Goal: Task Accomplishment & Management: Manage account settings

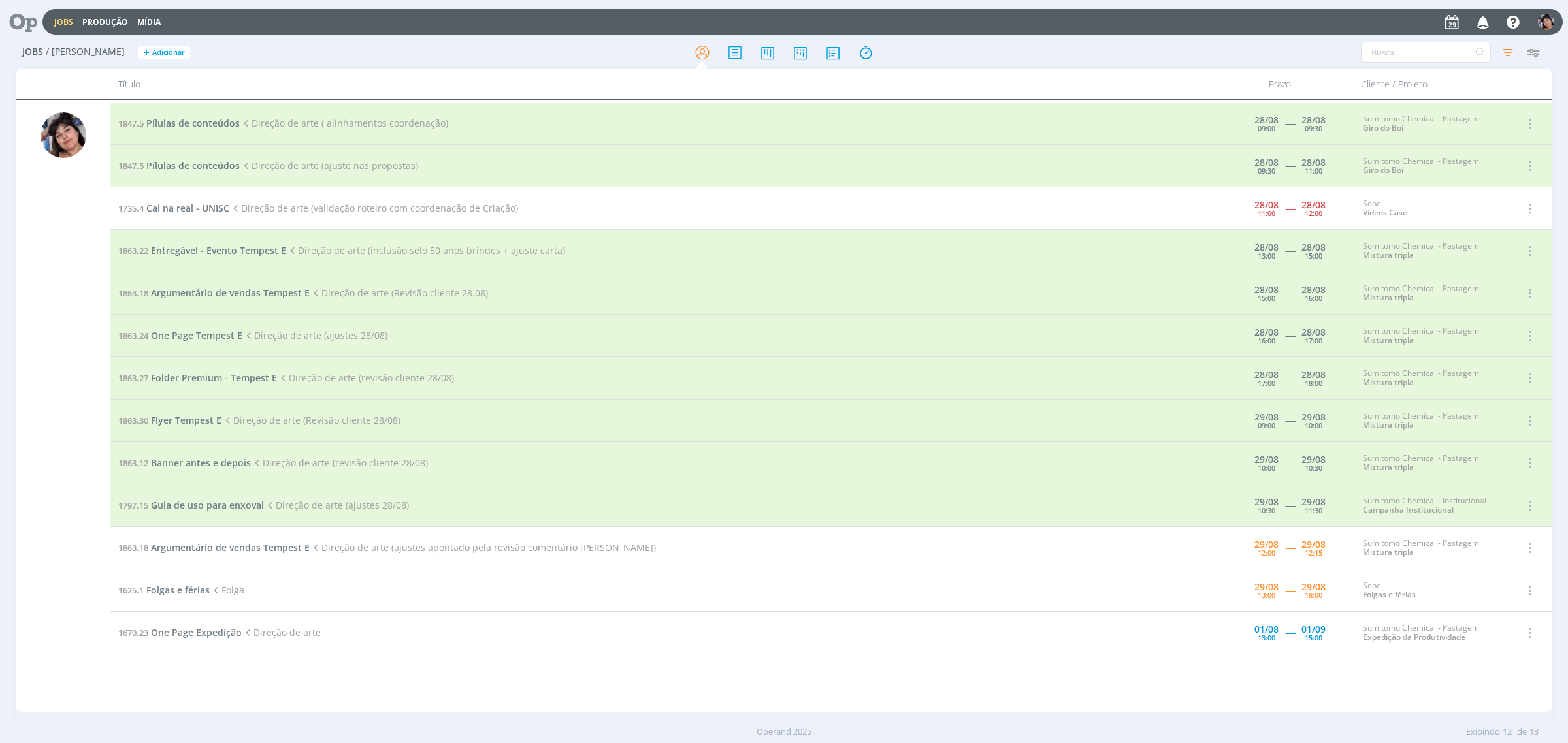
click at [189, 546] on span "Argumentário de vendas Tempest E" at bounding box center [230, 548] width 159 height 13
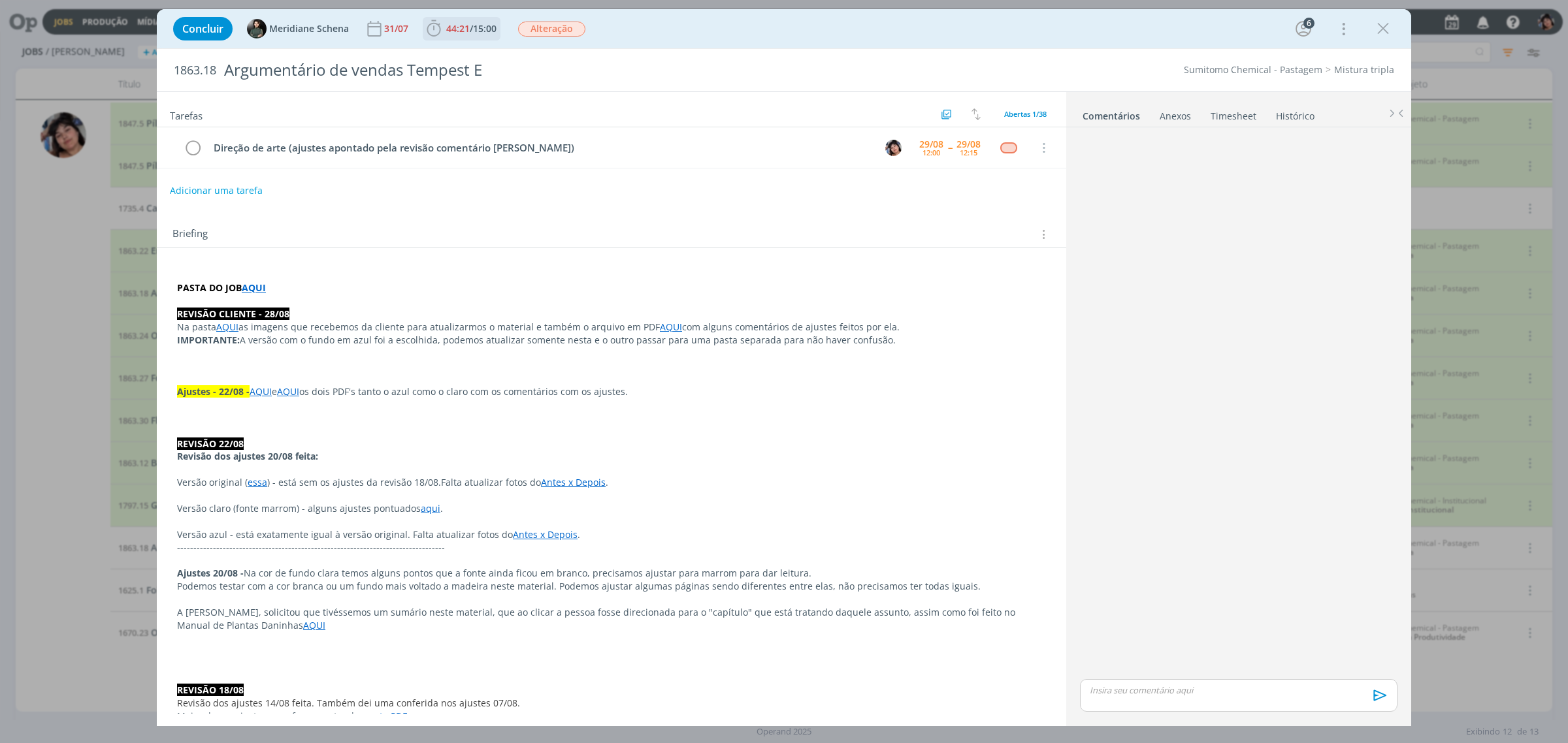
click at [456, 23] on span "44:21" at bounding box center [458, 29] width 24 height 13
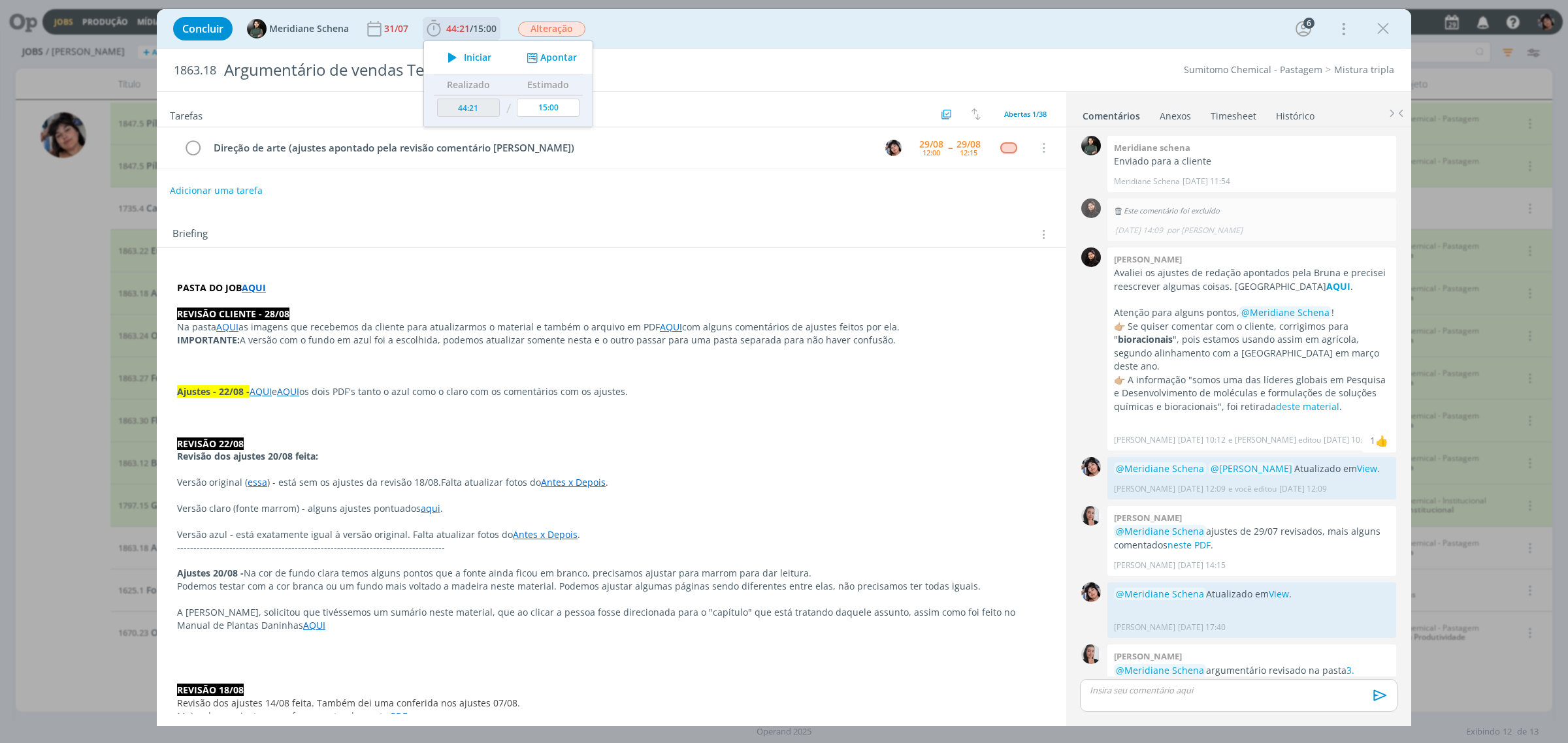
scroll to position [1161, 0]
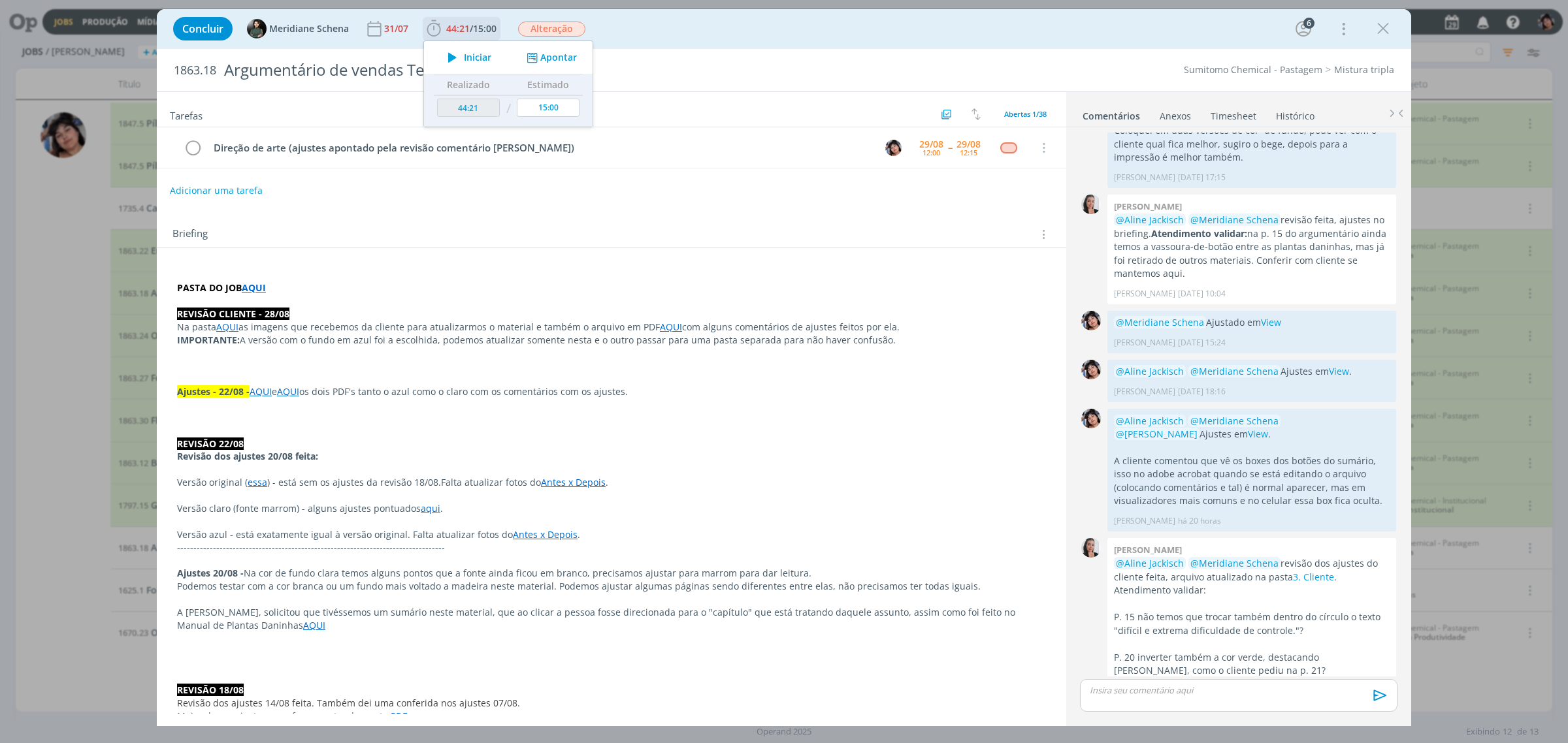
click at [458, 57] on icon "dialog" at bounding box center [452, 57] width 23 height 17
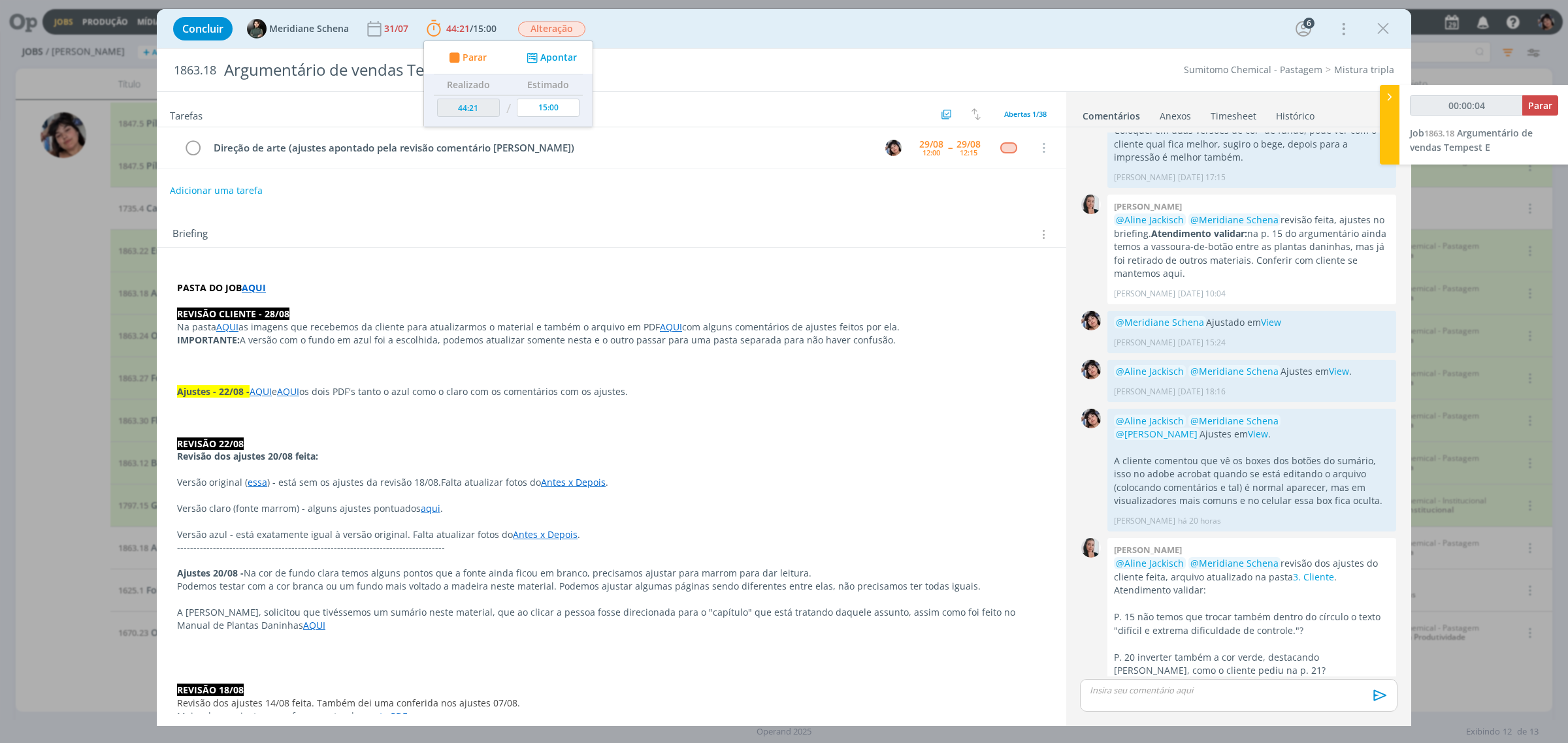
click at [873, 193] on div "Adicionar uma tarefa" at bounding box center [611, 191] width 910 height 24
click at [1016, 696] on p "dialog" at bounding box center [1239, 690] width 296 height 12
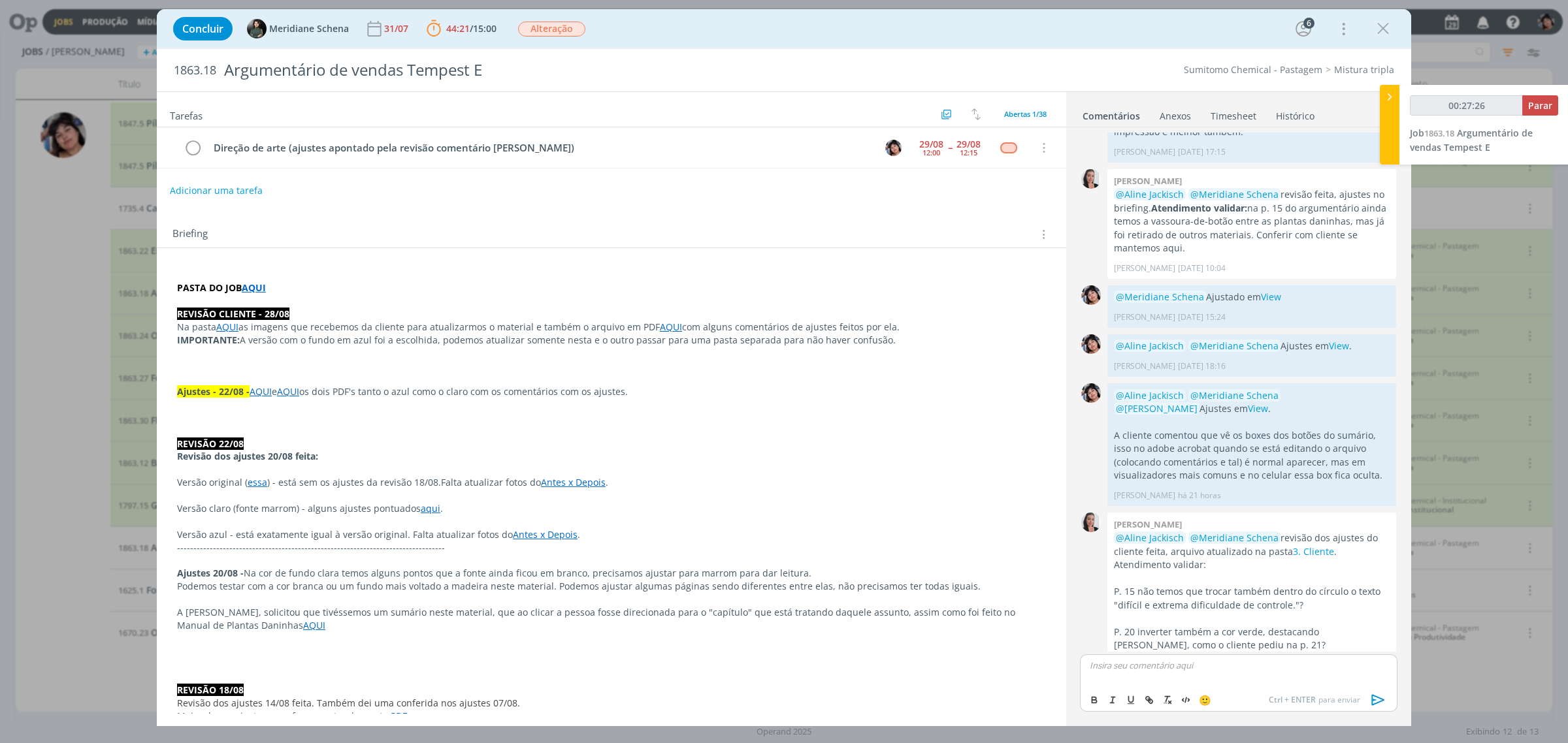
type input "00:27:27"
click at [1016, 696] on icon "dialog" at bounding box center [1379, 700] width 19 height 19
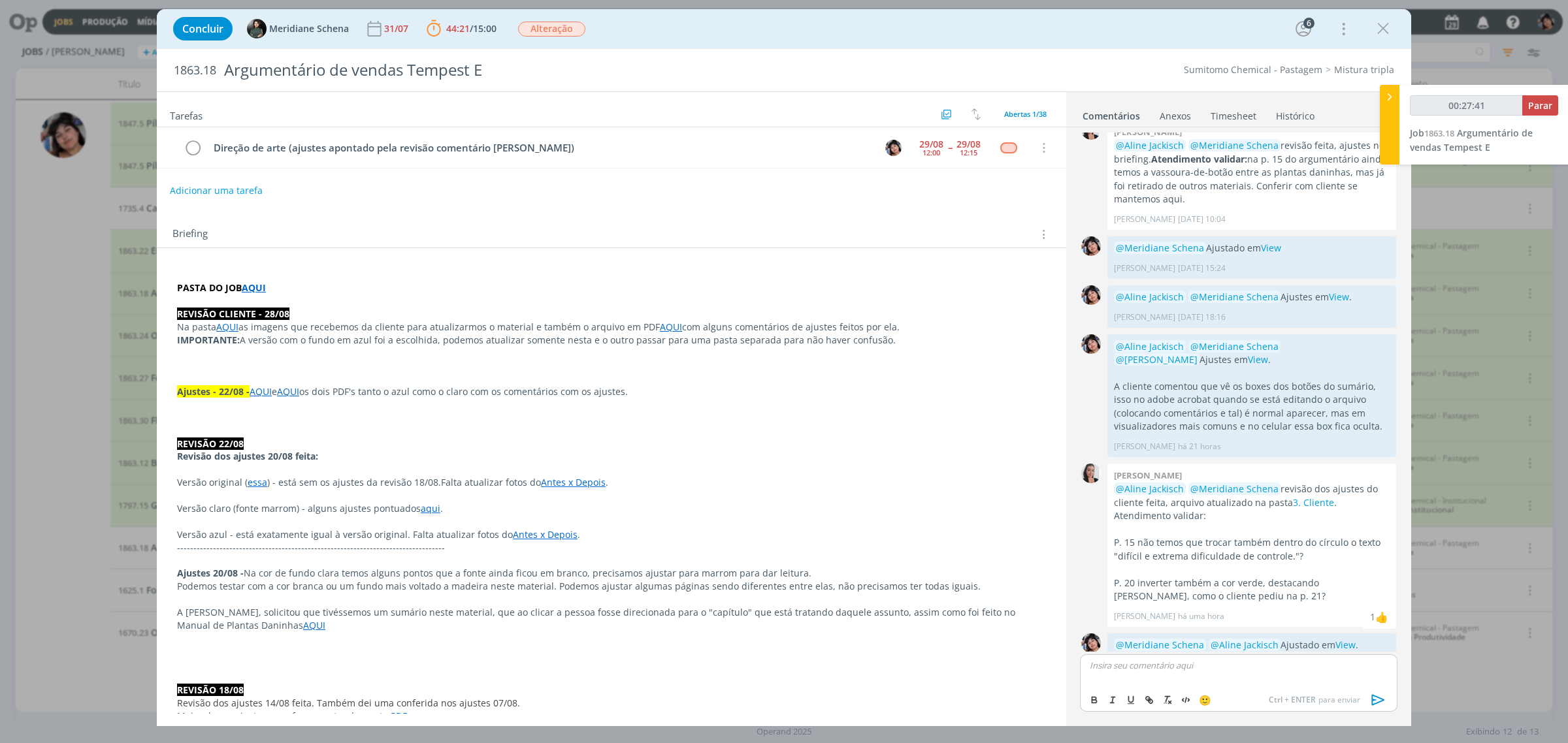
type input "00:27:42"
click at [1016, 100] on span "Parar" at bounding box center [1540, 106] width 24 height 13
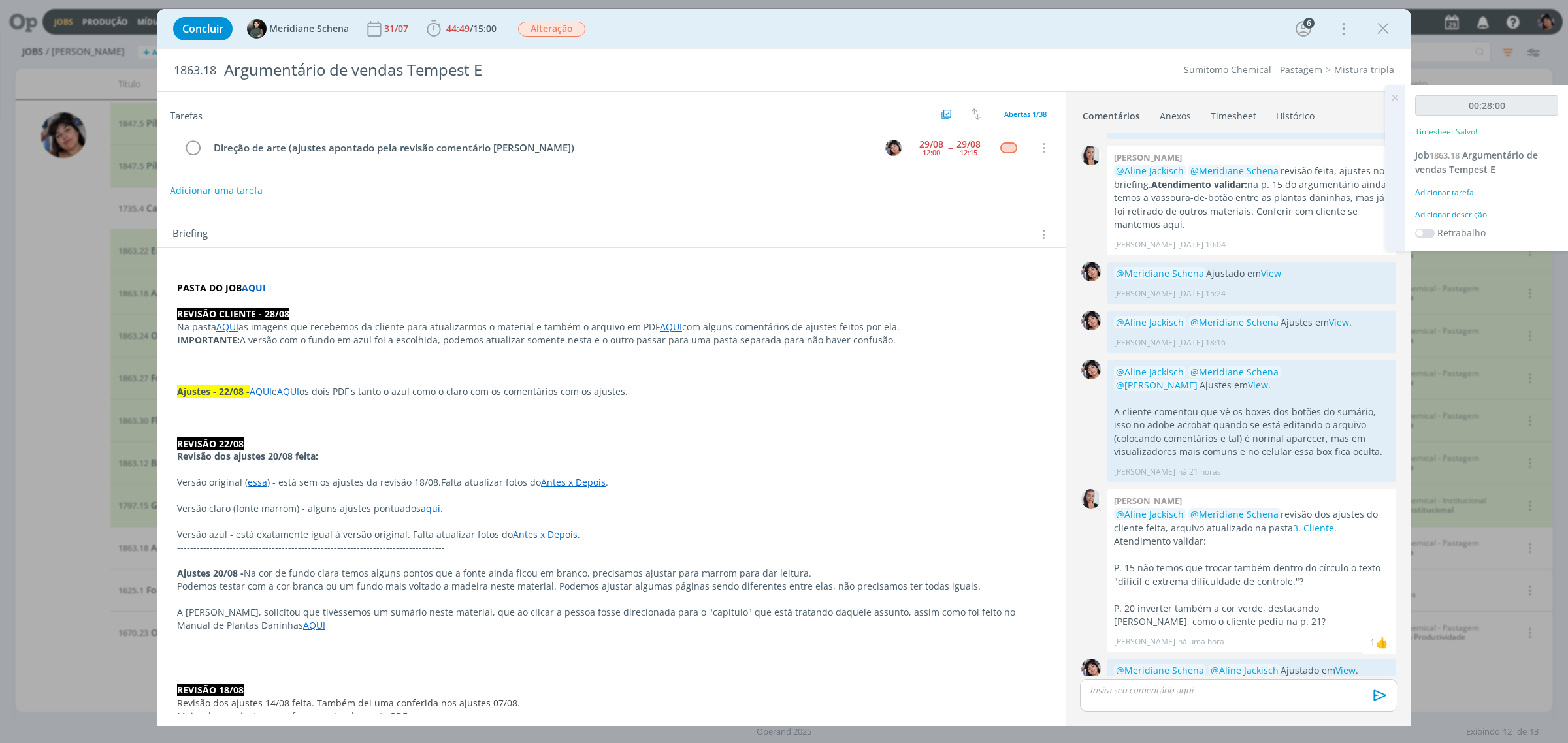
click at [1016, 190] on div "Adicionar tarefa" at bounding box center [1487, 192] width 143 height 12
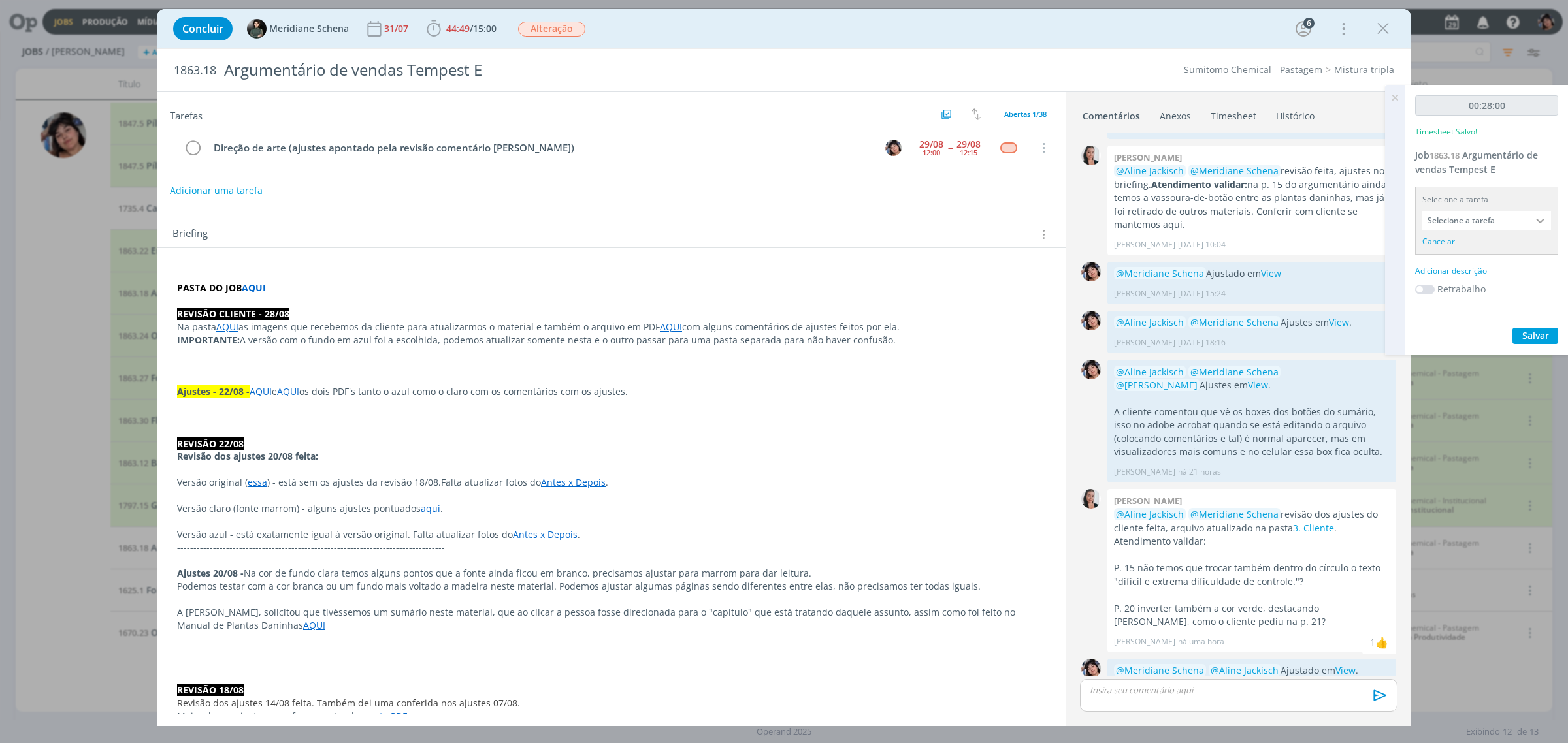
click at [1016, 225] on input "Selecione a tarefa" at bounding box center [1487, 221] width 129 height 19
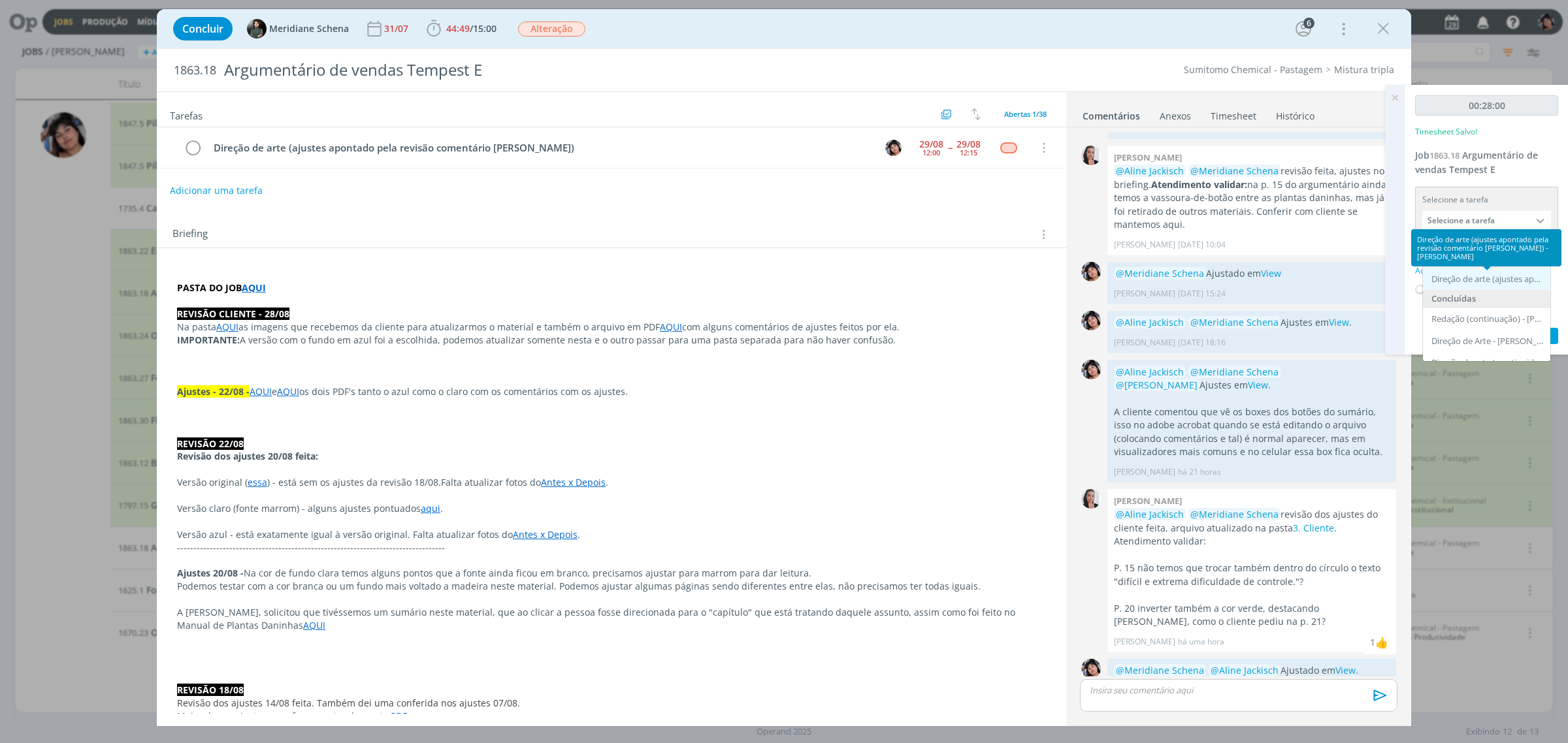
click at [1016, 282] on div "Direção de arte (ajustes apontado pela revisão comentário [PERSON_NAME]) - [PER…" at bounding box center [1488, 279] width 113 height 10
type input "Direção de arte (ajustes apontado pela revisão comentário [PERSON_NAME])"
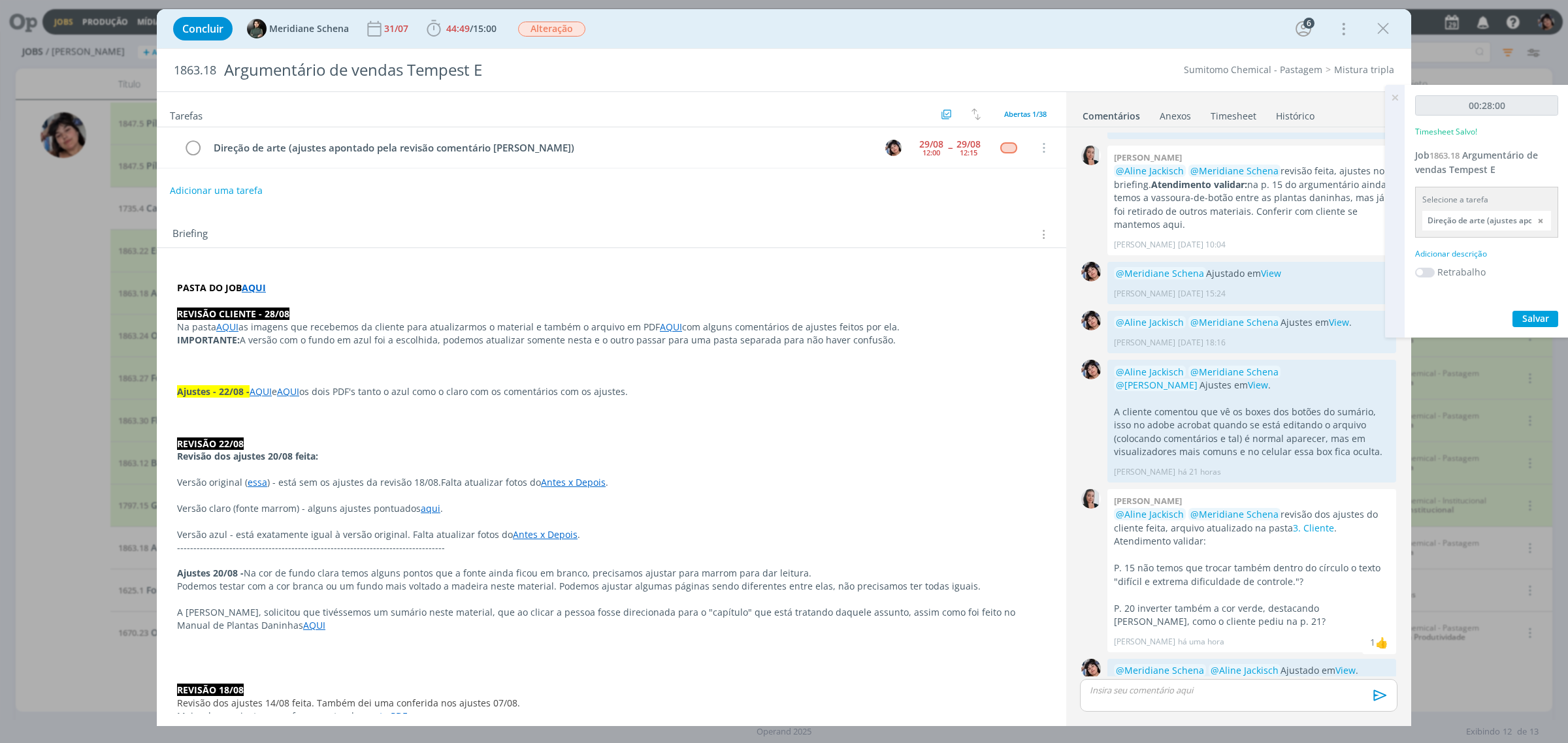
click at [1016, 259] on div "Adicionar descrição" at bounding box center [1487, 254] width 143 height 12
click at [1016, 309] on label "Retrabalho" at bounding box center [1461, 312] width 48 height 14
click at [1016, 312] on span at bounding box center [1425, 314] width 19 height 10
click at [1016, 278] on textarea at bounding box center [1487, 274] width 136 height 47
type textarea "Ajuste revisão"
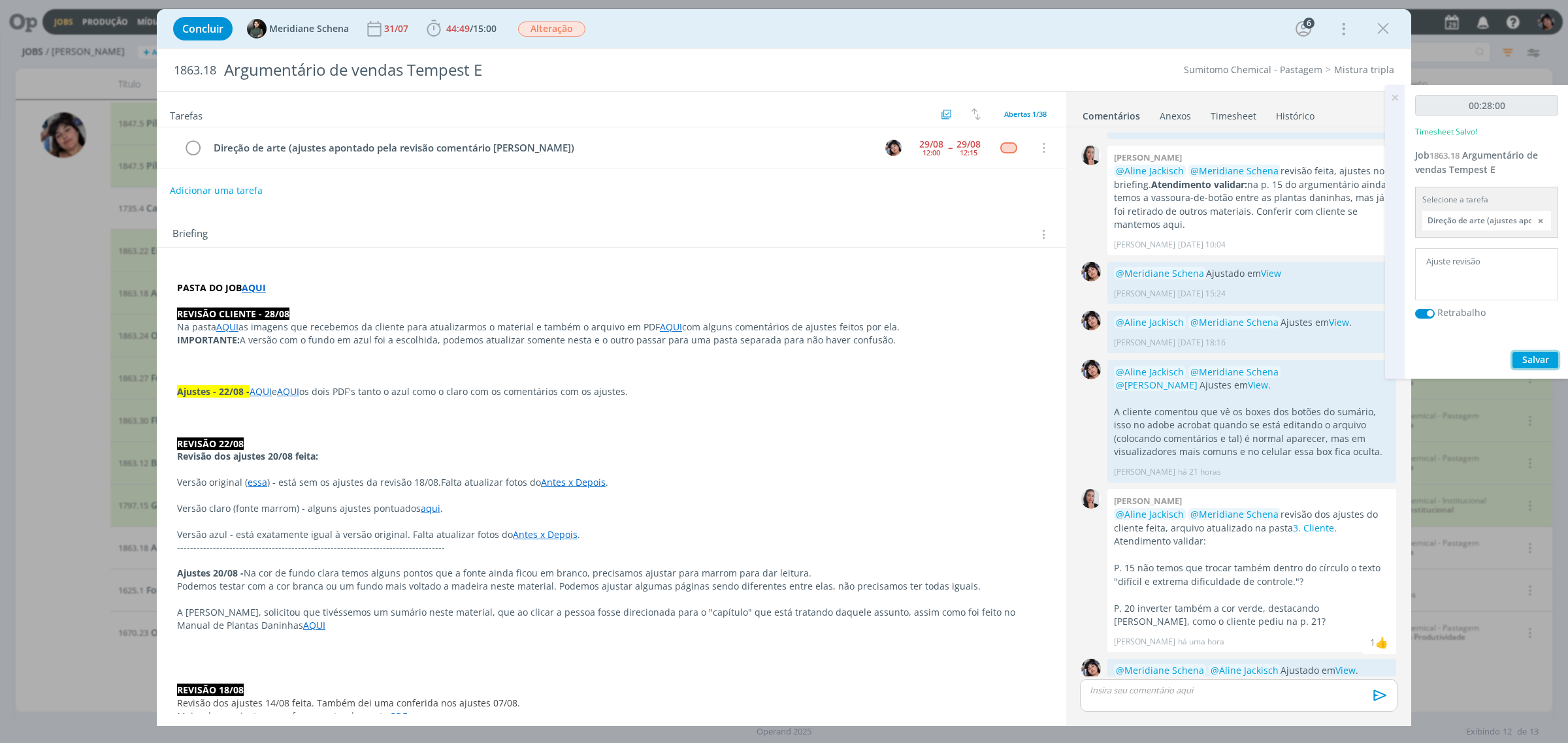
click at [1016, 357] on span "Salvar" at bounding box center [1535, 360] width 26 height 13
click at [1016, 99] on icon at bounding box center [1395, 97] width 24 height 26
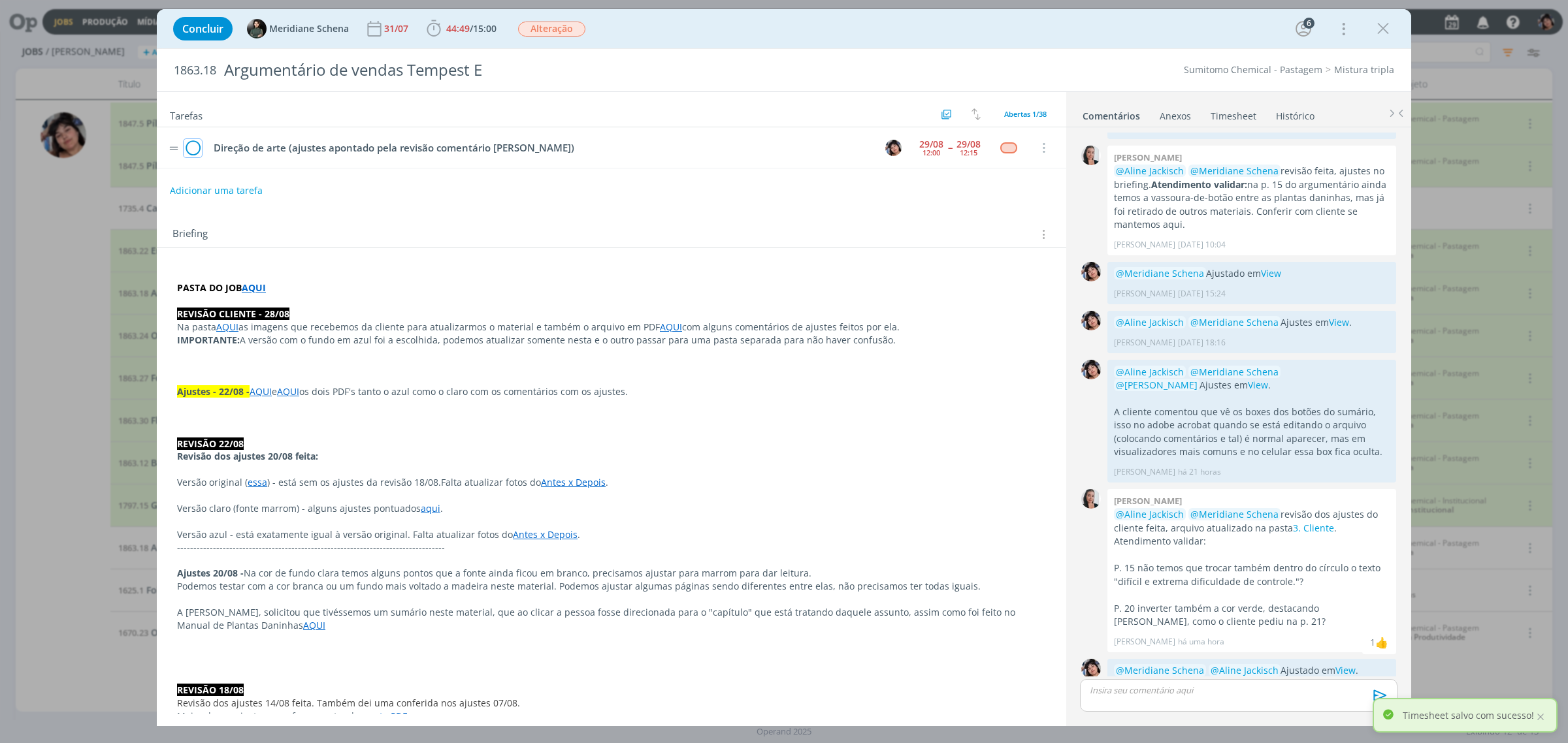
click at [189, 154] on icon "dialog" at bounding box center [193, 148] width 18 height 19
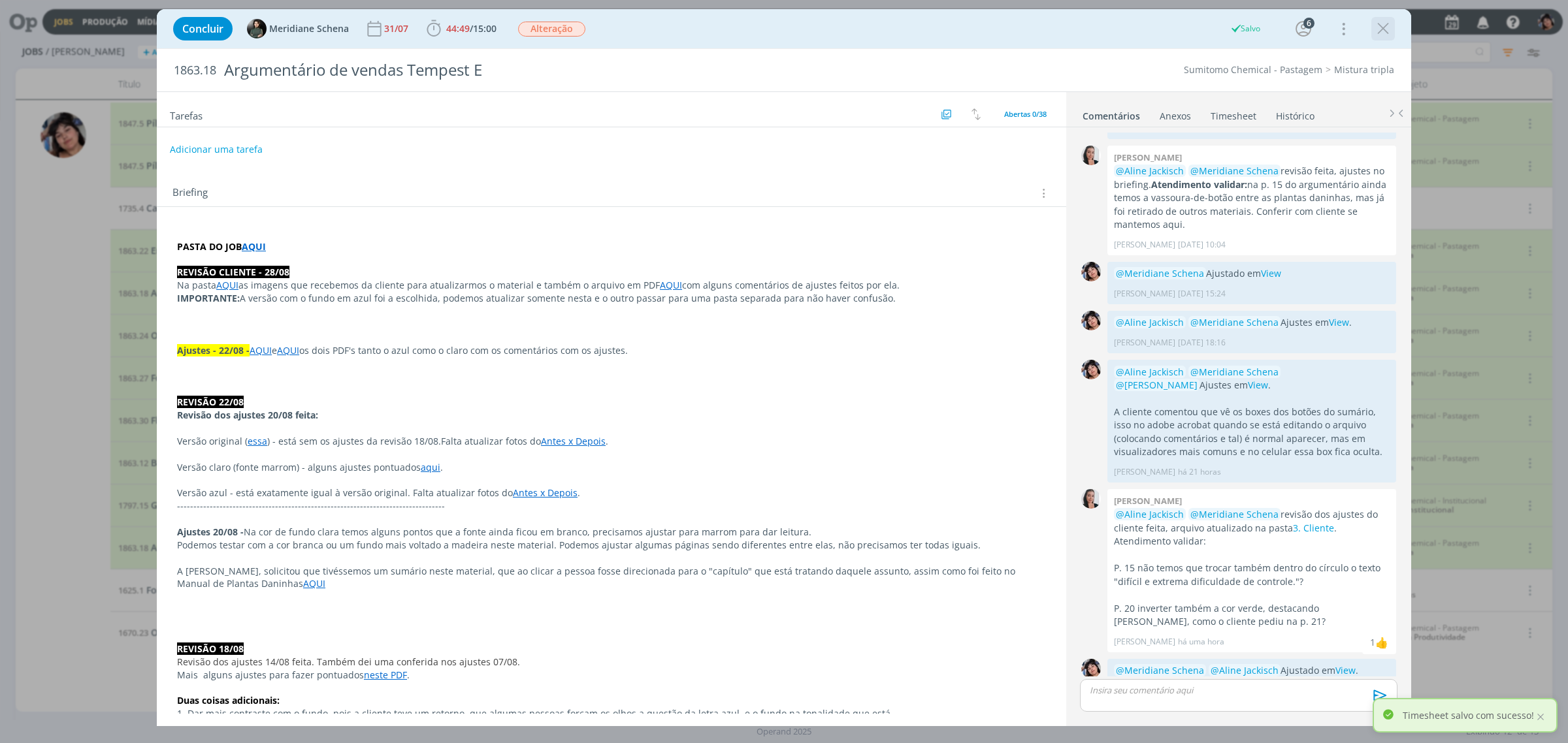
click at [1016, 26] on icon "dialog" at bounding box center [1383, 29] width 19 height 19
